Goal: Transaction & Acquisition: Purchase product/service

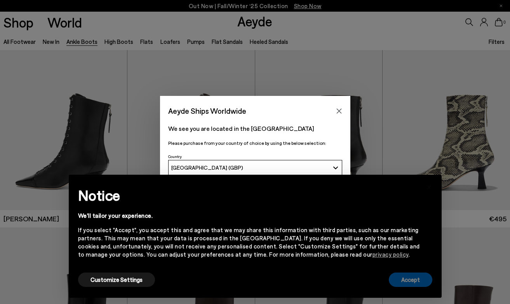
click at [402, 287] on button "Accept" at bounding box center [411, 280] width 44 height 14
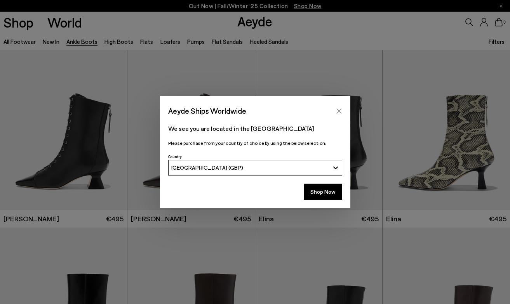
click at [340, 112] on icon "Close" at bounding box center [339, 111] width 6 height 6
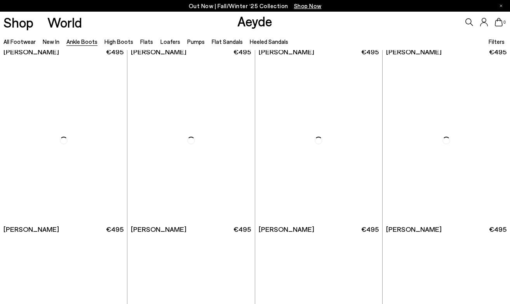
scroll to position [1233, 0]
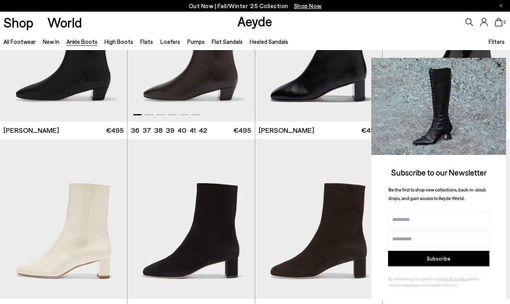
scroll to position [1341, 0]
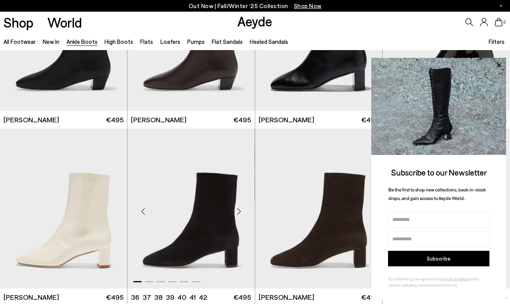
click at [202, 189] on img "1 / 6" at bounding box center [190, 209] width 127 height 160
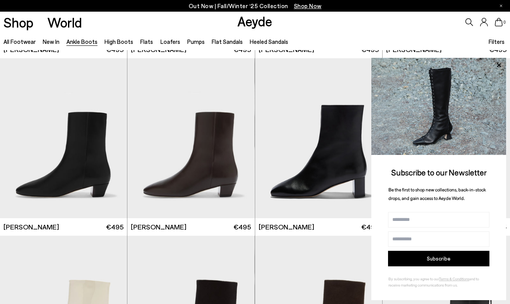
scroll to position [1224, 0]
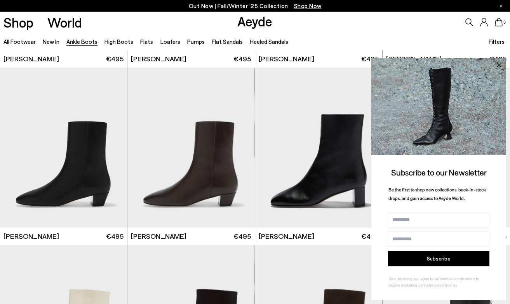
click at [499, 64] on icon at bounding box center [499, 65] width 10 height 10
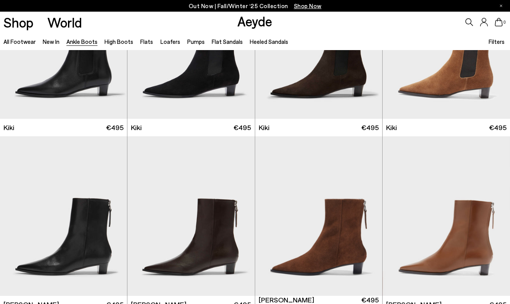
scroll to position [976, 0]
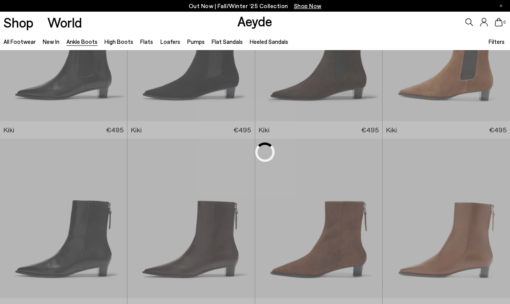
scroll to position [249, 0]
